Goal: Task Accomplishment & Management: Manage account settings

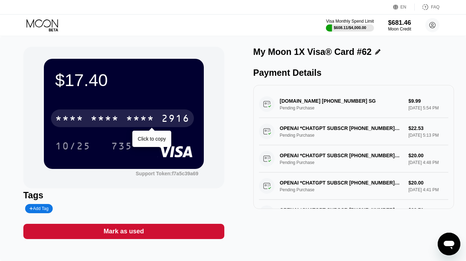
click at [128, 120] on div "* * * *" at bounding box center [140, 119] width 28 height 11
click at [128, 120] on div "2967" at bounding box center [140, 119] width 28 height 11
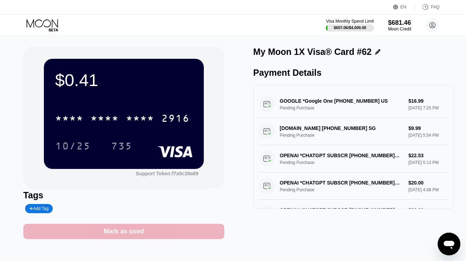
click at [173, 230] on div "Mark as used" at bounding box center [123, 231] width 201 height 15
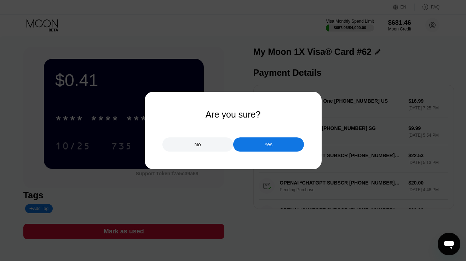
click at [261, 141] on div "Yes" at bounding box center [268, 144] width 71 height 14
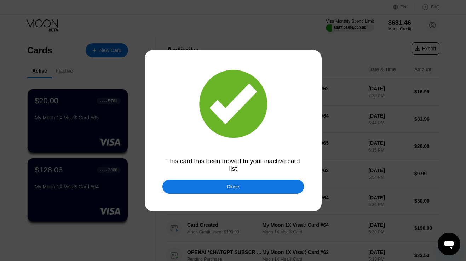
click at [228, 188] on div "Close" at bounding box center [233, 187] width 13 height 6
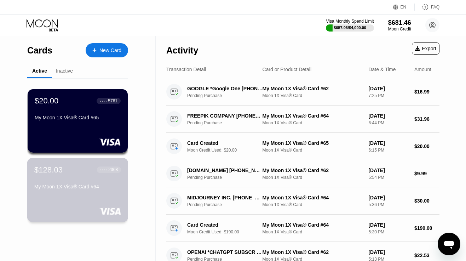
click at [58, 172] on div "$128.03" at bounding box center [48, 169] width 28 height 9
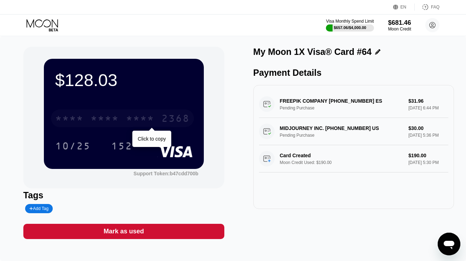
click at [111, 117] on div "* * * *" at bounding box center [105, 119] width 28 height 11
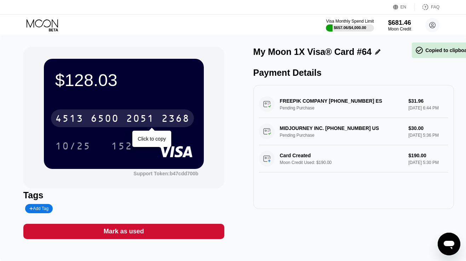
click at [111, 117] on div "6500" at bounding box center [105, 119] width 28 height 11
click at [113, 123] on div "* * * *" at bounding box center [105, 119] width 28 height 11
click at [113, 123] on div "6500" at bounding box center [105, 119] width 28 height 11
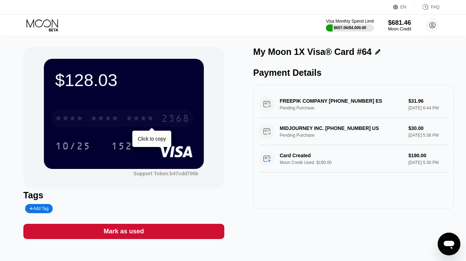
click at [157, 119] on div "* * * * * * * * * * * * 2368" at bounding box center [122, 118] width 143 height 18
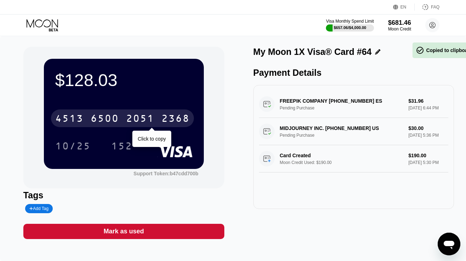
click at [157, 119] on div "4513 6500 2051 2368" at bounding box center [122, 118] width 143 height 18
click at [137, 117] on div "* * * *" at bounding box center [140, 119] width 28 height 11
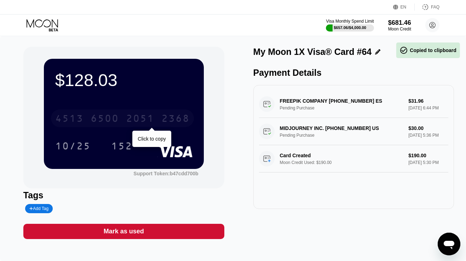
click at [137, 117] on div "2051" at bounding box center [140, 119] width 28 height 11
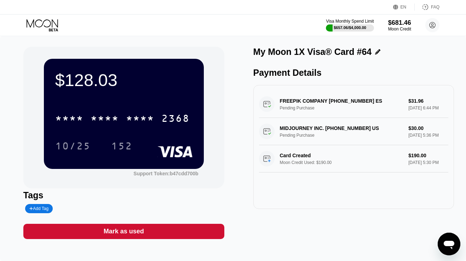
click at [51, 22] on icon at bounding box center [43, 25] width 33 height 12
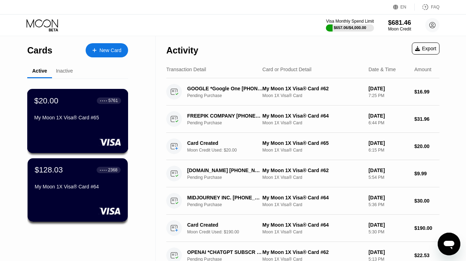
click at [78, 127] on div "$20.00 ● ● ● ● 5761 My Moon 1X Visa® Card #65" at bounding box center [77, 121] width 101 height 64
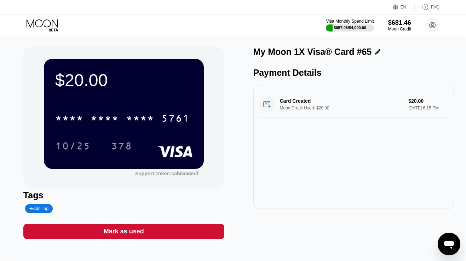
click at [43, 23] on icon at bounding box center [42, 23] width 31 height 8
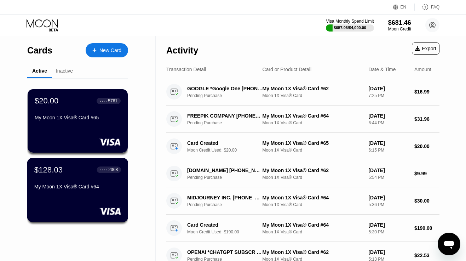
click at [74, 178] on div "$128.03 ● ● ● ● 2368 My Moon 1X Visa® Card #64" at bounding box center [77, 178] width 87 height 27
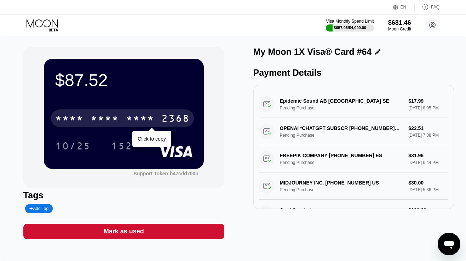
click at [97, 118] on div "* * * *" at bounding box center [105, 119] width 28 height 11
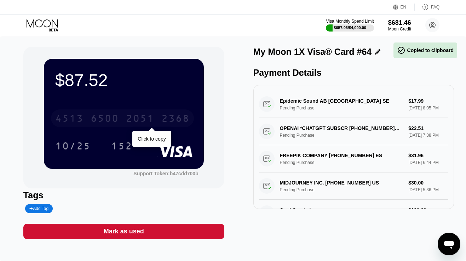
click at [97, 118] on div "6500" at bounding box center [105, 119] width 28 height 11
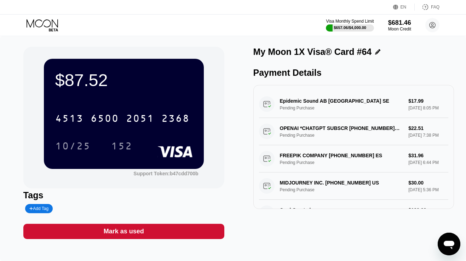
click at [44, 24] on icon at bounding box center [43, 25] width 33 height 12
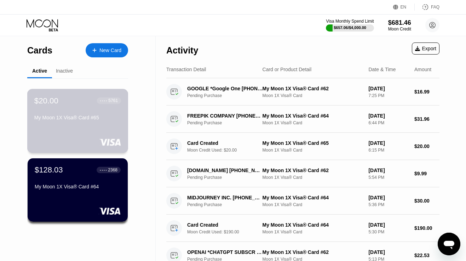
click at [66, 128] on div "$20.00 ● ● ● ● 5761 My Moon 1X Visa® Card #65" at bounding box center [77, 121] width 101 height 64
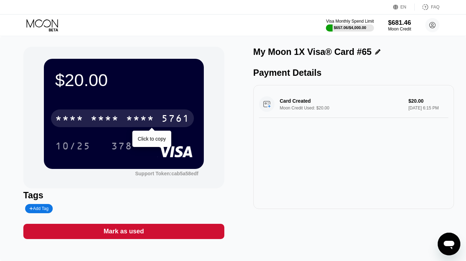
click at [109, 116] on div "* * * *" at bounding box center [105, 119] width 28 height 11
click at [109, 116] on div "6500" at bounding box center [105, 119] width 28 height 11
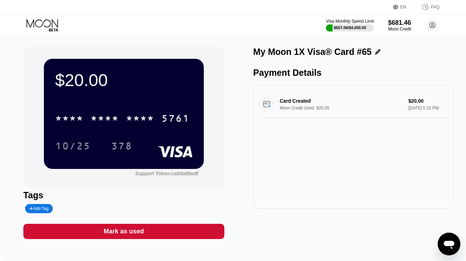
click at [46, 22] on icon at bounding box center [43, 25] width 33 height 12
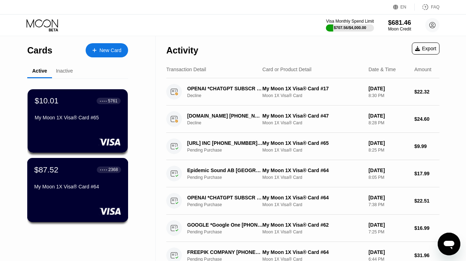
click at [58, 180] on div "$87.52 ● ● ● ● 2368 My Moon 1X Visa® Card #64" at bounding box center [77, 178] width 87 height 27
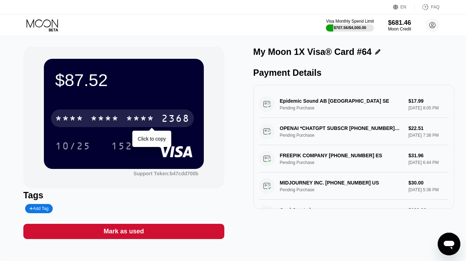
click at [152, 120] on div "* * * *" at bounding box center [140, 119] width 28 height 11
click at [152, 120] on div "2051" at bounding box center [140, 119] width 28 height 11
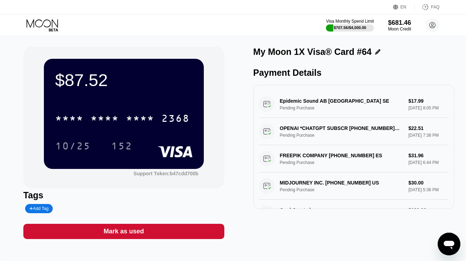
click at [50, 25] on icon at bounding box center [42, 23] width 31 height 8
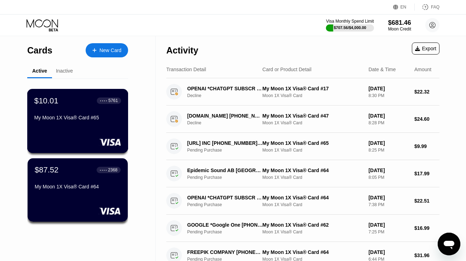
click at [76, 115] on div "My Moon 1X Visa® Card #65" at bounding box center [77, 118] width 87 height 6
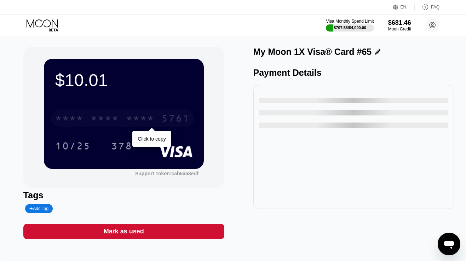
click at [104, 121] on div "* * * *" at bounding box center [105, 119] width 28 height 11
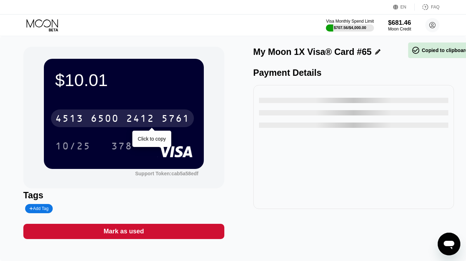
click at [104, 121] on div "6500" at bounding box center [105, 119] width 28 height 11
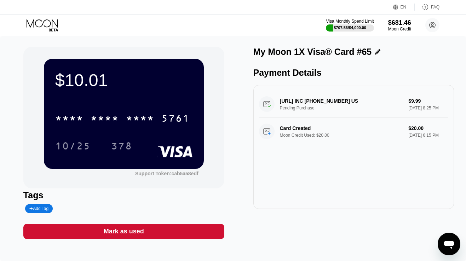
click at [45, 26] on icon at bounding box center [43, 25] width 33 height 12
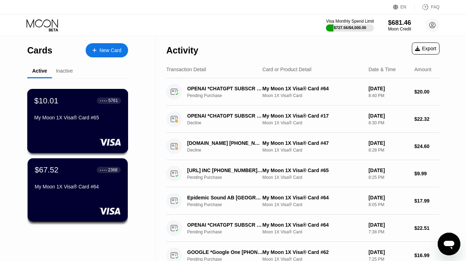
click at [52, 112] on div "$10.01 ● ● ● ● 5761 My Moon 1X Visa® Card #65" at bounding box center [77, 109] width 87 height 27
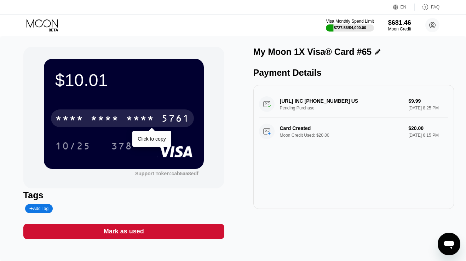
click at [105, 118] on div "* * * *" at bounding box center [105, 119] width 28 height 11
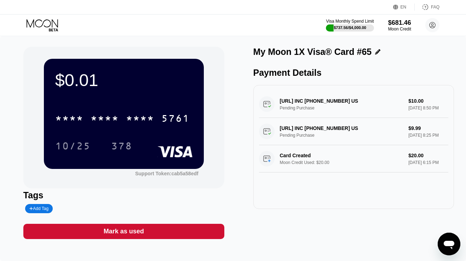
click at [119, 236] on div "Mark as used" at bounding box center [123, 231] width 201 height 15
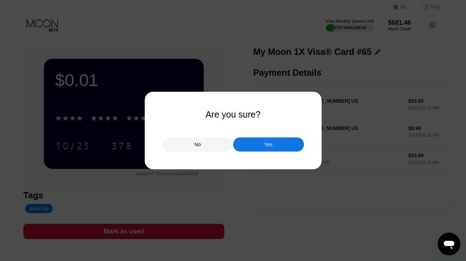
click at [256, 141] on div "Yes" at bounding box center [268, 144] width 71 height 14
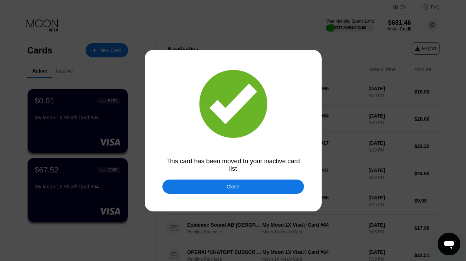
click at [232, 191] on div "Close" at bounding box center [233, 186] width 142 height 14
